Goal: Find specific page/section: Locate a particular part of the current website

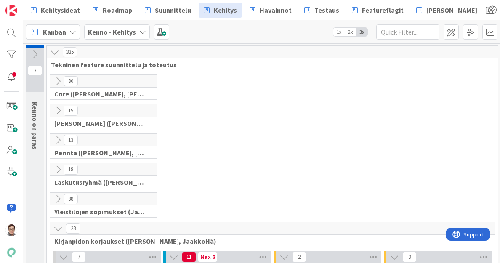
click at [53, 229] on button at bounding box center [58, 228] width 11 height 11
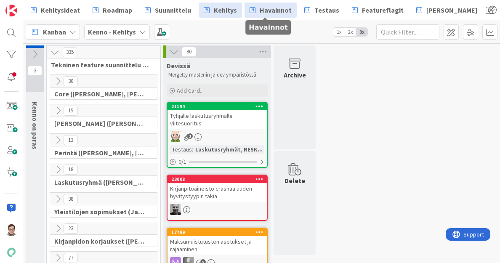
click at [269, 16] on link "Havainnot" at bounding box center [270, 10] width 52 height 15
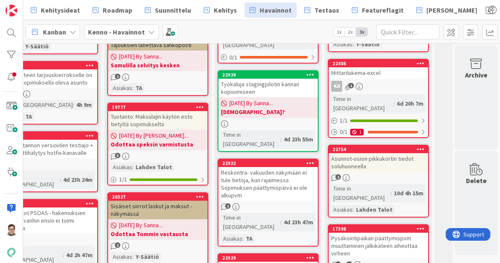
scroll to position [212, 149]
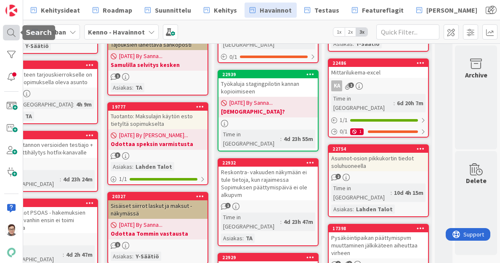
click at [10, 28] on div at bounding box center [11, 32] width 17 height 15
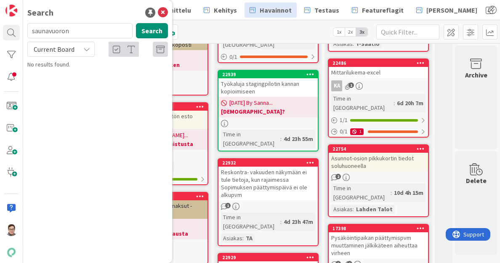
type input "saunavuoron"
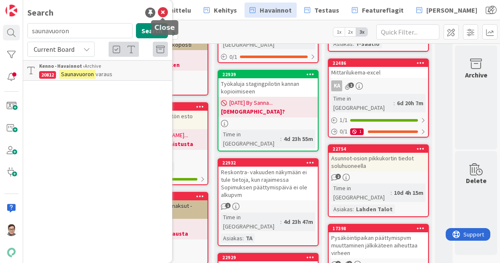
click at [161, 16] on icon at bounding box center [163, 13] width 10 height 10
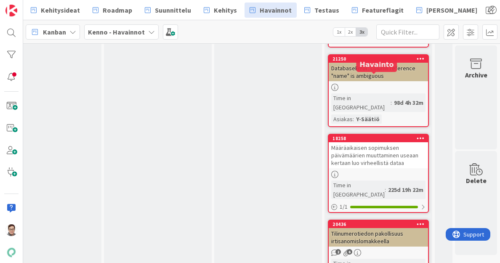
scroll to position [4331, 149]
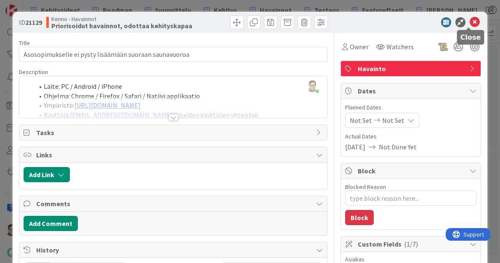
click at [469, 25] on icon at bounding box center [474, 22] width 10 height 10
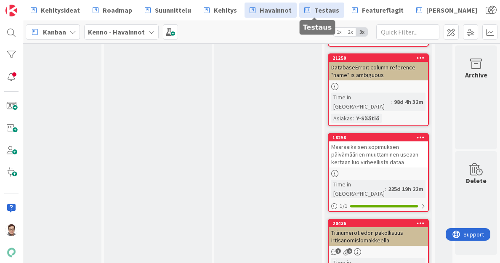
click at [315, 7] on span "Testaus" at bounding box center [326, 10] width 25 height 10
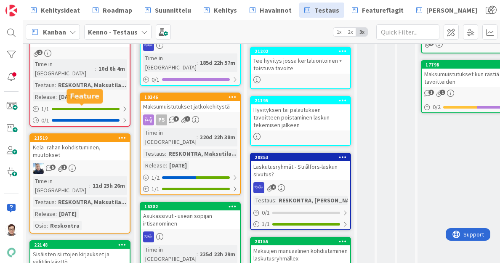
scroll to position [286, 0]
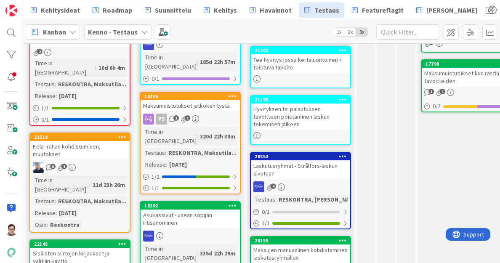
click at [93, 141] on div "Kela -rahan kohdistuminen, muutokset" at bounding box center [79, 150] width 99 height 19
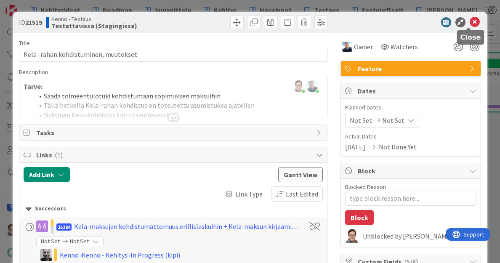
click at [469, 23] on icon at bounding box center [474, 22] width 10 height 10
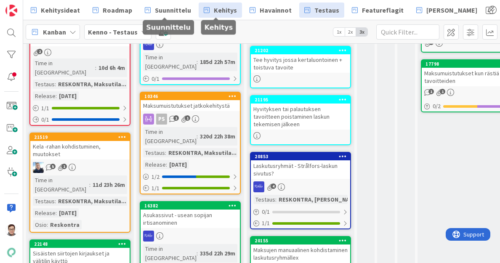
click at [221, 12] on span "Kehitys" at bounding box center [225, 10] width 23 height 10
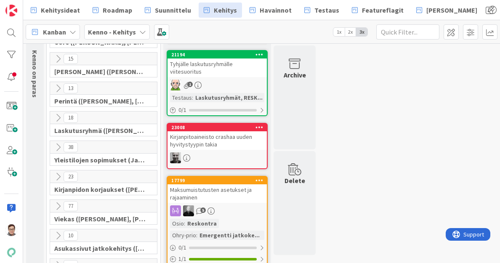
scroll to position [52, 0]
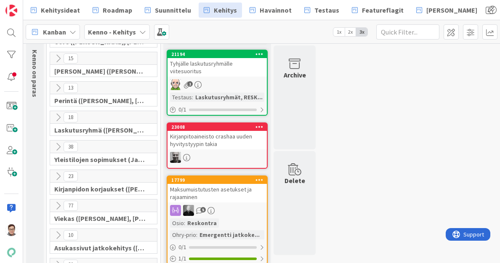
click at [60, 174] on icon at bounding box center [57, 176] width 9 height 9
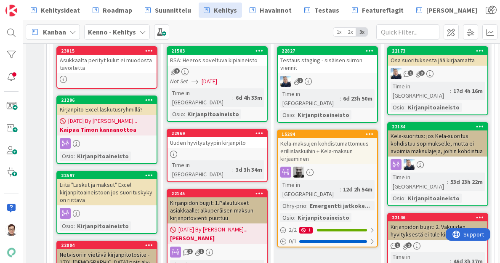
scroll to position [252, 0]
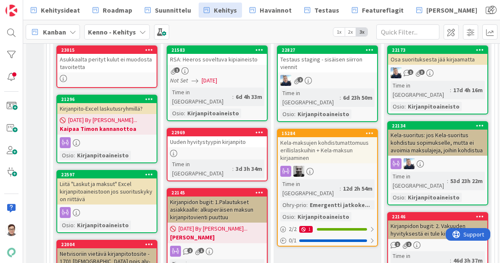
click at [345, 145] on div "Kela-maksujen kohdistumattomuus erillislaskuihin + Kela-maksun kirjaaminen" at bounding box center [327, 150] width 99 height 26
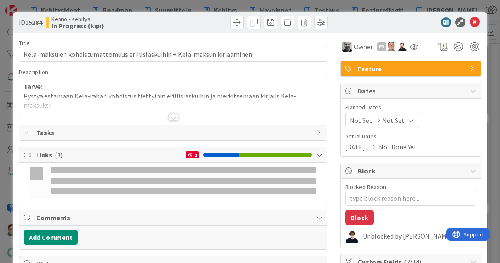
type textarea "x"
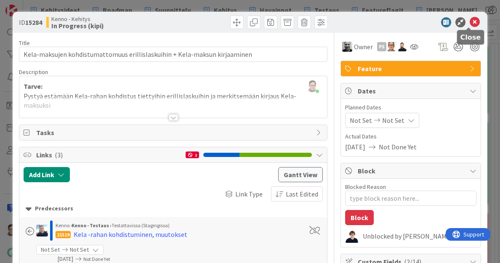
click at [469, 22] on icon at bounding box center [474, 22] width 10 height 10
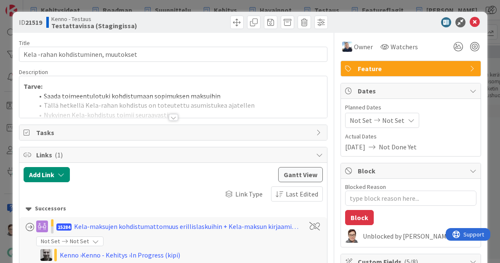
click at [170, 114] on div at bounding box center [173, 117] width 9 height 7
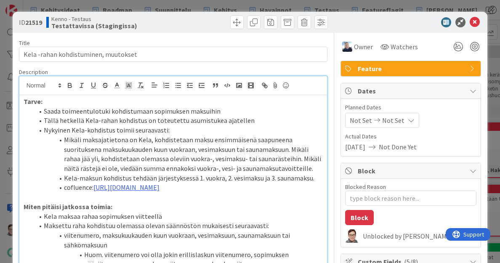
type textarea "x"
